Goal: Task Accomplishment & Management: Use online tool/utility

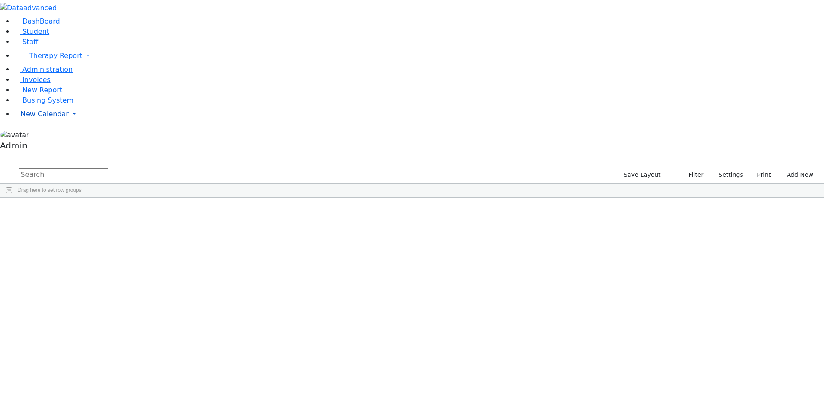
click at [58, 118] on span "New Calendar" at bounding box center [45, 114] width 48 height 8
click at [63, 136] on div "Calendar" at bounding box center [68, 131] width 101 height 10
click at [71, 123] on link "New Calendar" at bounding box center [419, 114] width 810 height 17
click at [49, 135] on span "Calendar" at bounding box center [33, 131] width 31 height 8
click at [49, 118] on span "New Calendar" at bounding box center [45, 114] width 48 height 8
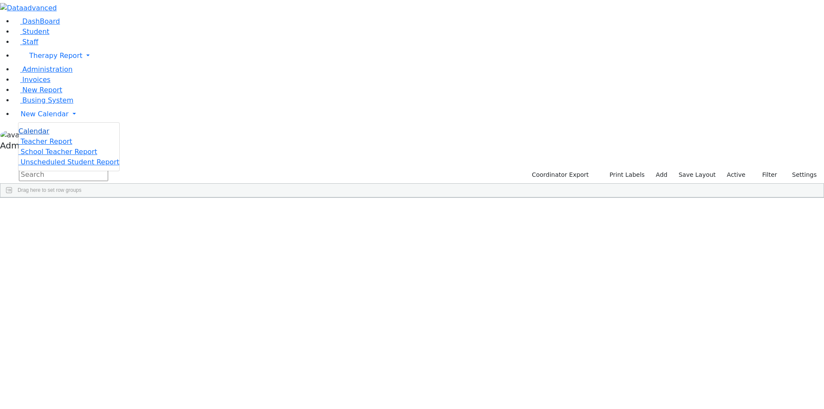
click at [49, 135] on span "Calendar" at bounding box center [33, 131] width 31 height 8
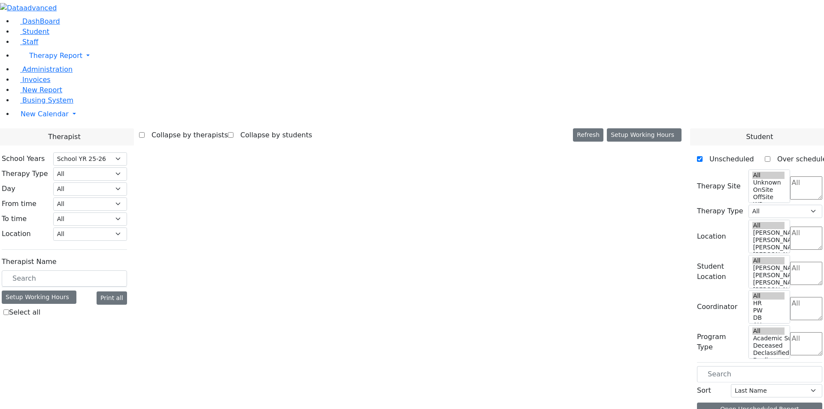
select select "212"
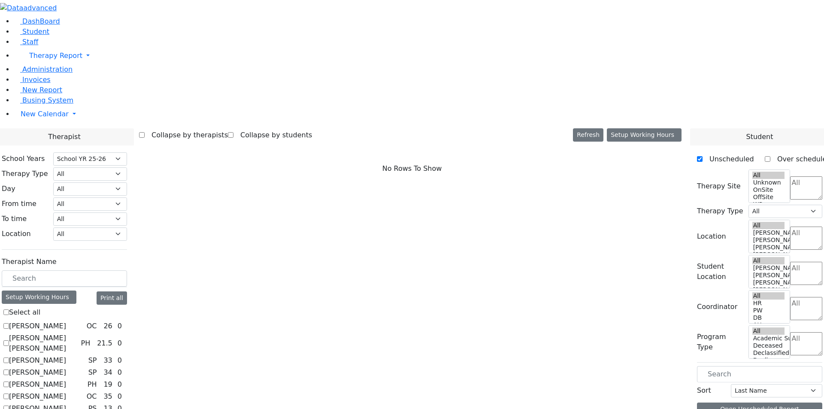
click at [66, 321] on label "[PERSON_NAME]" at bounding box center [37, 326] width 57 height 10
click at [9, 323] on input "[PERSON_NAME]" at bounding box center [6, 326] width 6 height 6
checkbox input "true"
select select "1"
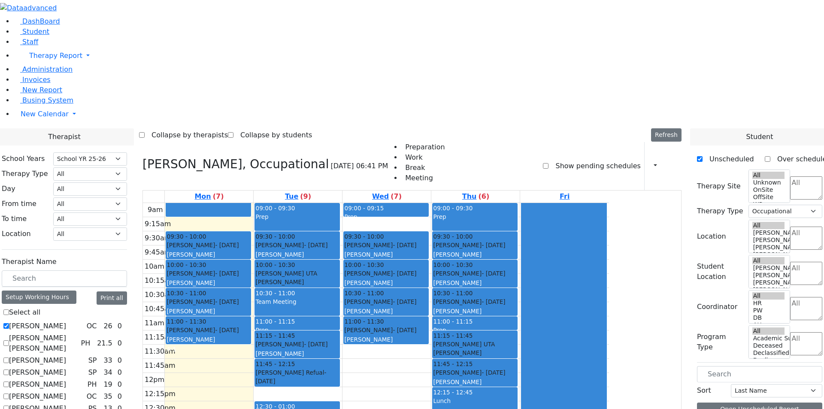
click at [77, 333] on label "[PERSON_NAME] [PERSON_NAME]" at bounding box center [43, 343] width 68 height 21
click at [9, 340] on input "[PERSON_NAME] [PERSON_NAME]" at bounding box center [6, 343] width 6 height 6
checkbox input "true"
select select
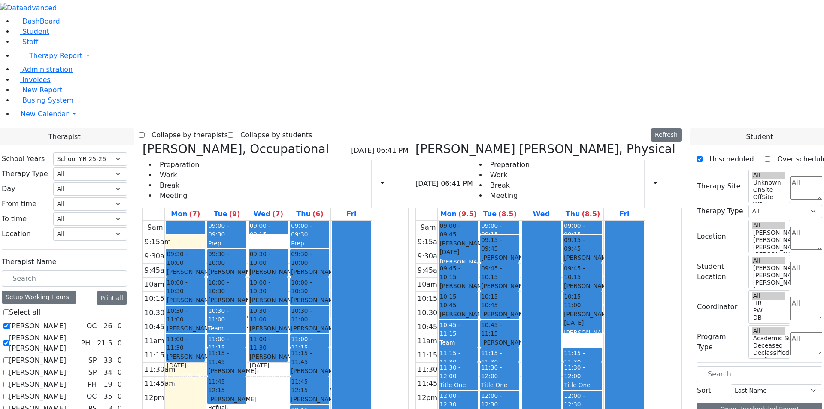
click at [66, 355] on label "[PERSON_NAME]" at bounding box center [37, 360] width 57 height 10
click at [9, 357] on input "[PERSON_NAME]" at bounding box center [6, 360] width 6 height 6
checkbox input "true"
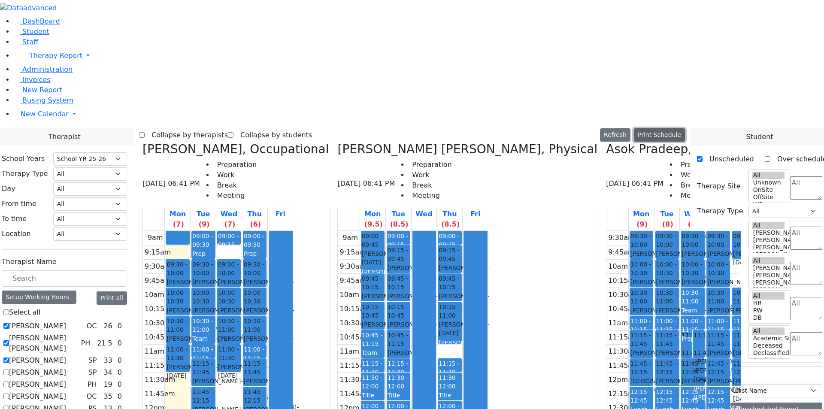
click at [677, 128] on button "Print Schedule" at bounding box center [659, 134] width 51 height 13
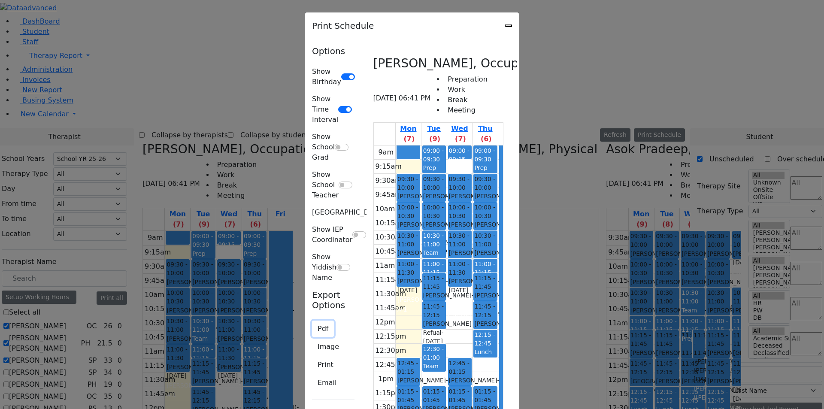
click at [312, 321] on button "Pdf" at bounding box center [323, 329] width 22 height 16
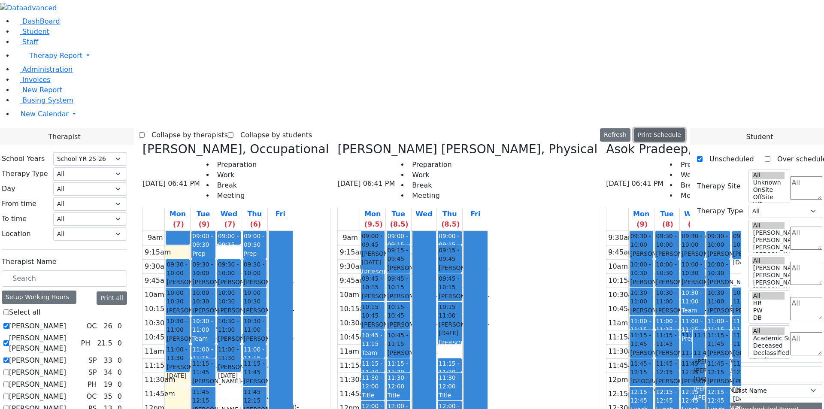
click at [673, 128] on button "Print Schedule" at bounding box center [659, 134] width 51 height 13
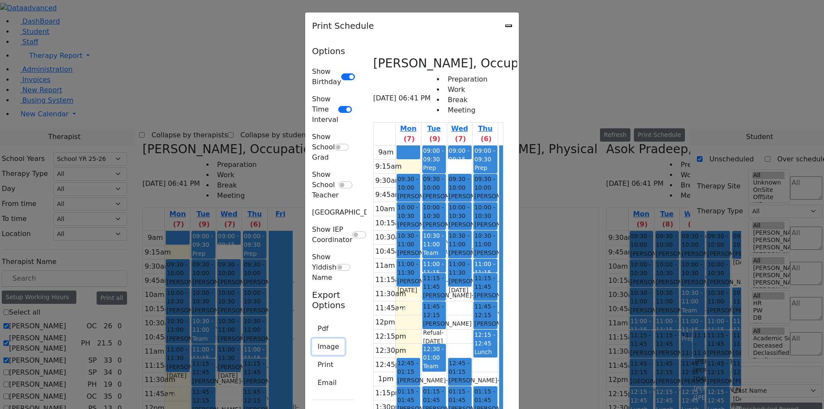
click at [312, 339] on button "Image" at bounding box center [328, 347] width 33 height 16
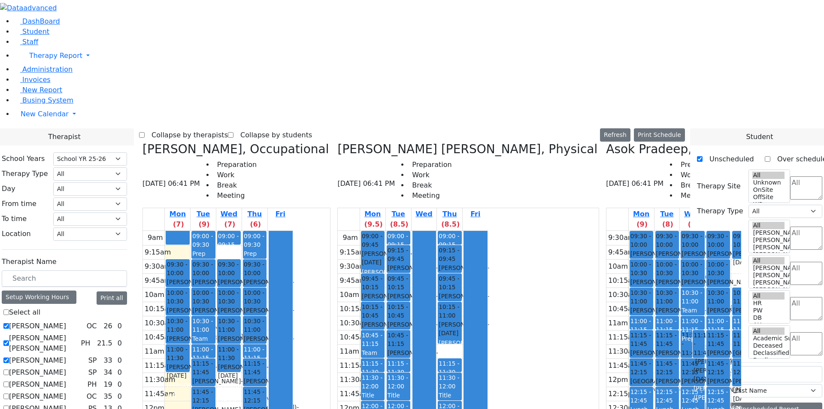
click at [70, 154] on aside "DashBoard Student Staff Therapy Report Student Old Calendar Admin" at bounding box center [412, 77] width 824 height 154
click at [54, 154] on aside "DashBoard Student Staff Therapy Report Student Old Calendar Admin" at bounding box center [412, 77] width 824 height 154
click at [125, 326] on icon at bounding box center [125, 326] width 0 height 0
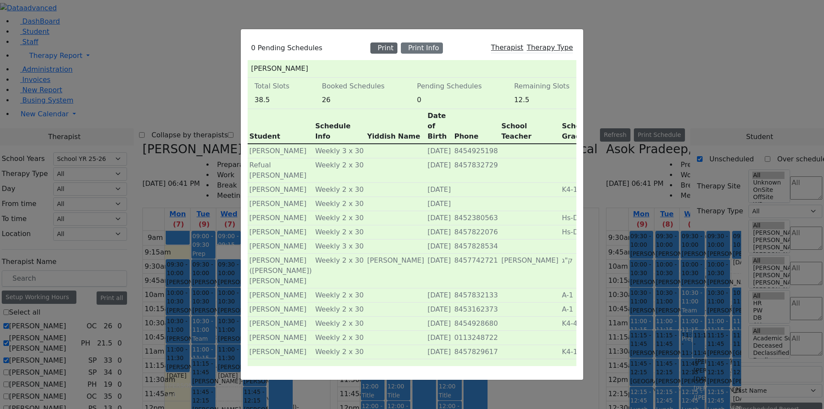
click at [374, 43] on icon at bounding box center [374, 43] width 0 height 0
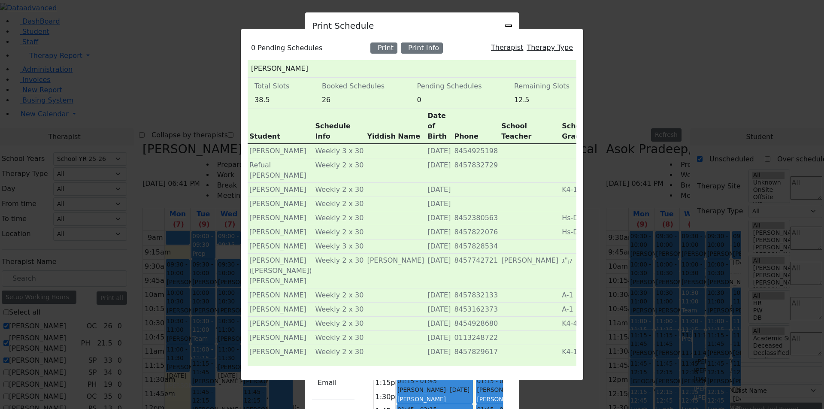
click at [131, 184] on div "0 Pending Schedules Print Print Info Therapist Therapy Type [PERSON_NAME] Total…" at bounding box center [412, 204] width 824 height 409
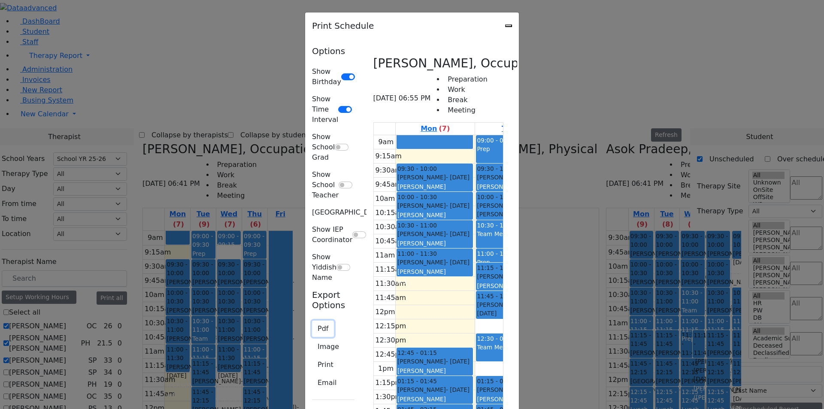
click at [312, 321] on button "Pdf" at bounding box center [323, 329] width 22 height 16
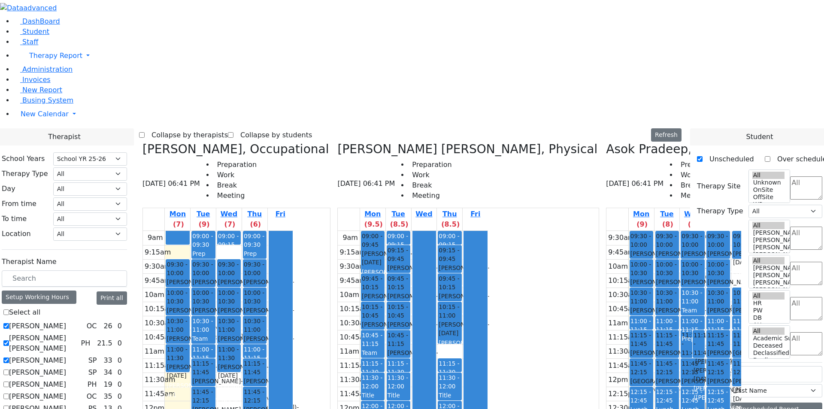
click at [425, 128] on div "Collapse by therapists Collapse by students Refresh Setup Working Hours Print S…" at bounding box center [412, 135] width 546 height 14
